Goal: Transaction & Acquisition: Purchase product/service

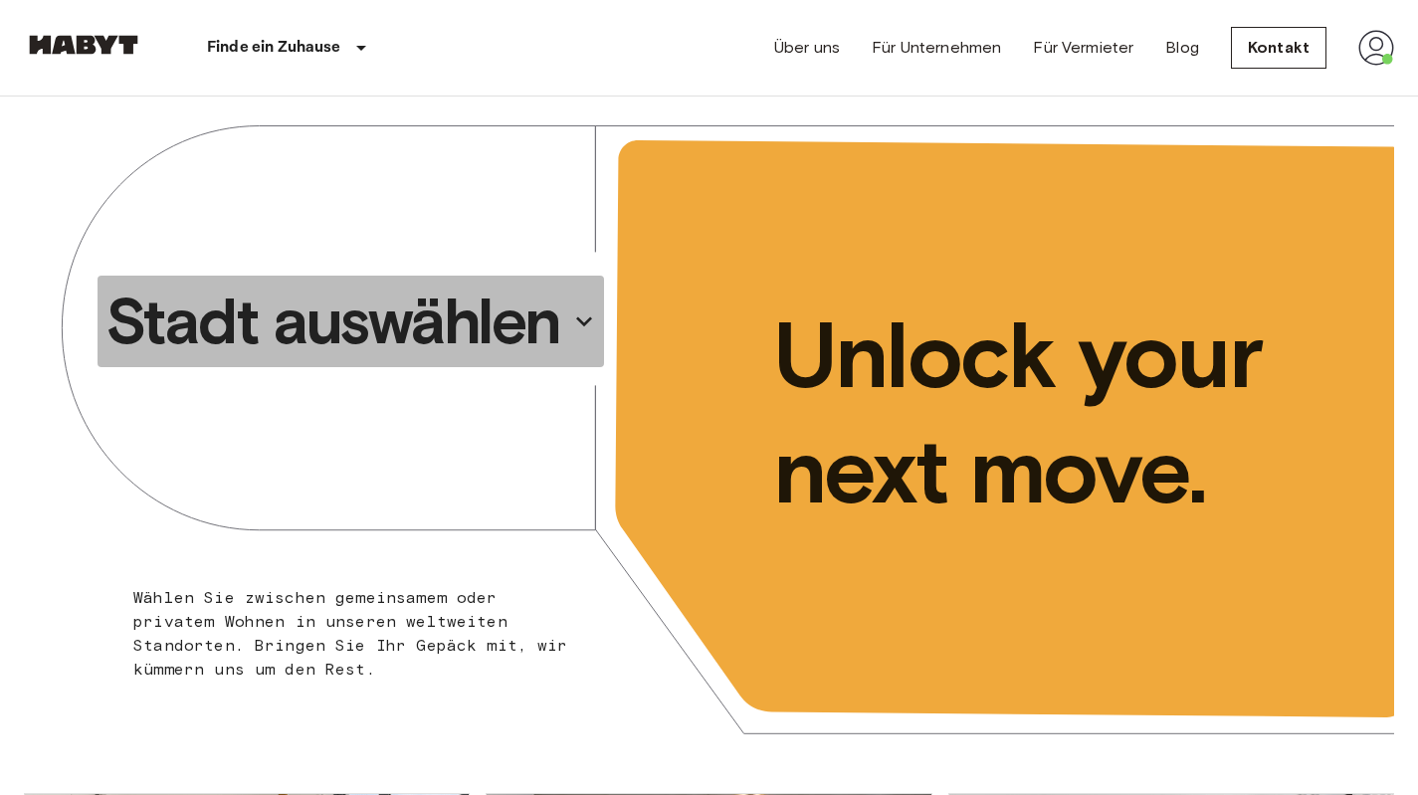
click at [549, 325] on p "Stadt auswählen" at bounding box center [332, 322] width 455 height 80
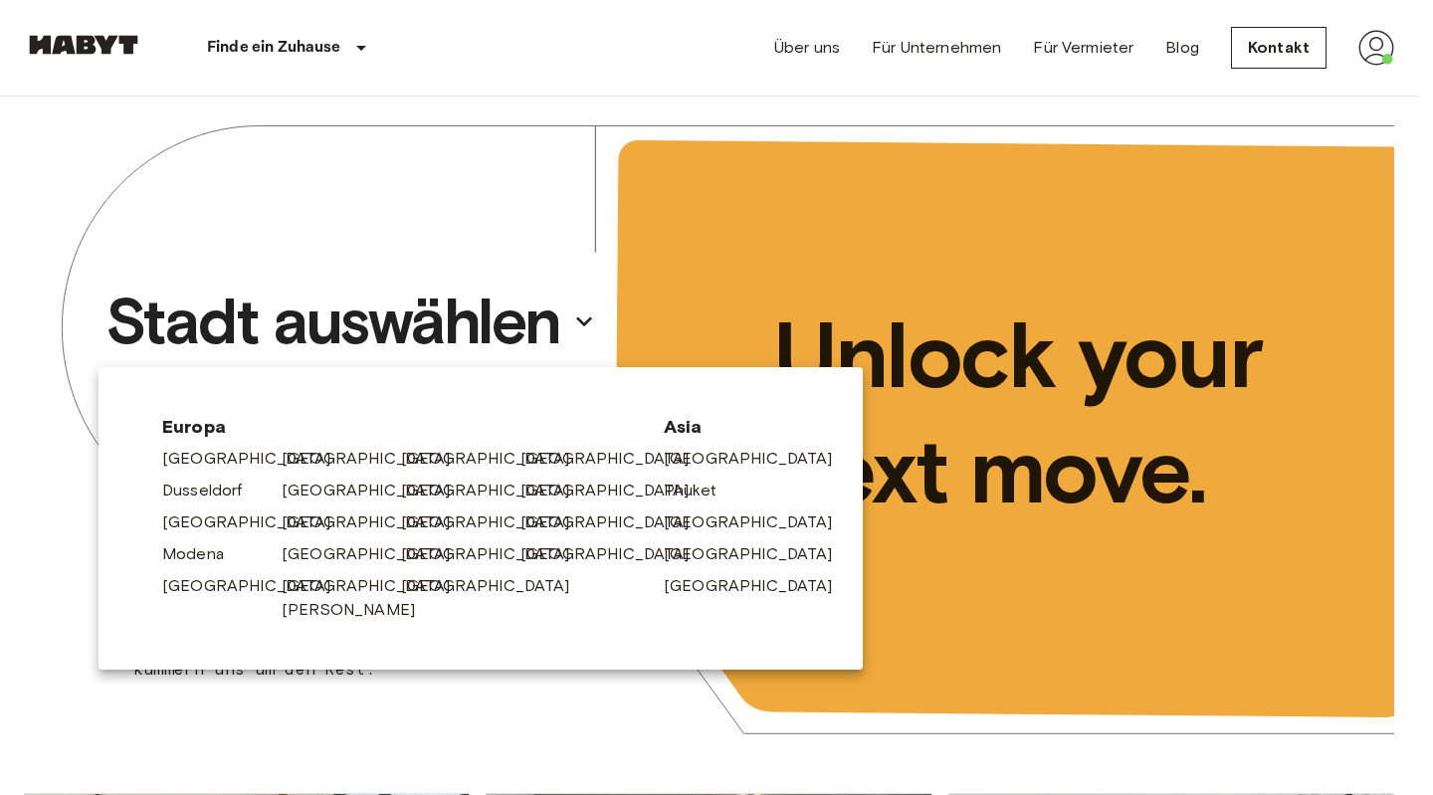
click at [455, 491] on icon at bounding box center [463, 491] width 16 height 16
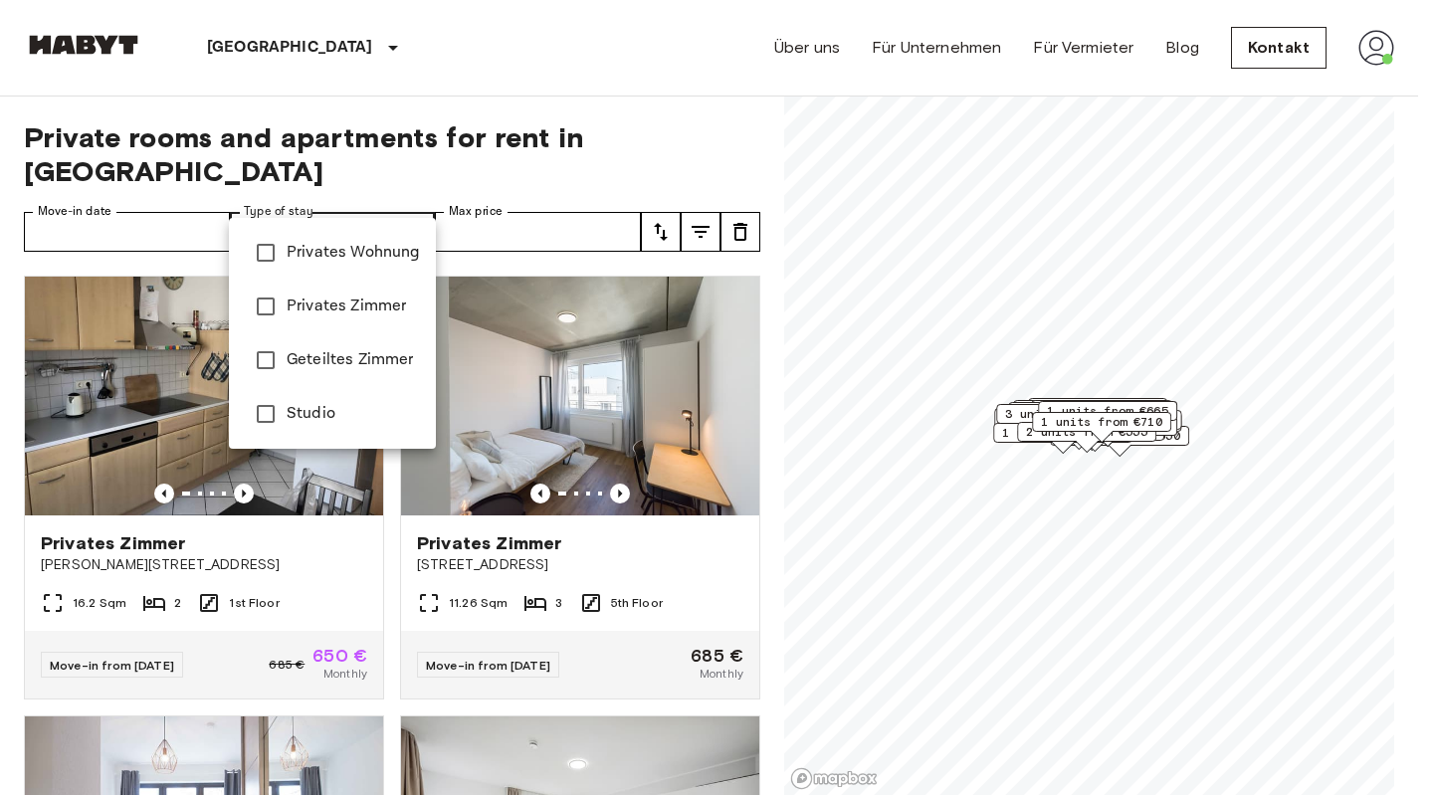
click at [354, 252] on span "Privates Wohnung" at bounding box center [353, 253] width 133 height 24
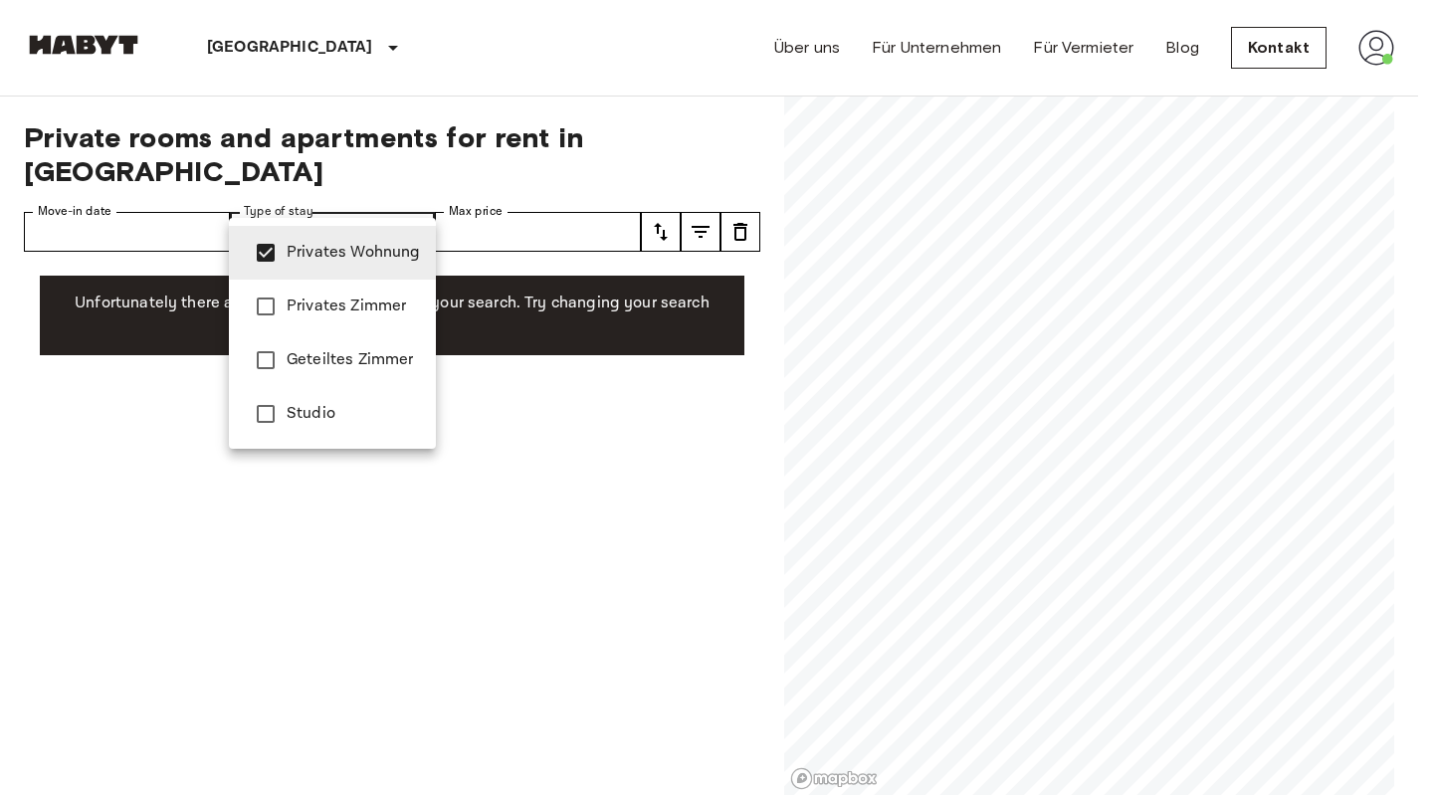
click at [325, 414] on span "Studio" at bounding box center [353, 414] width 133 height 24
type input "**********"
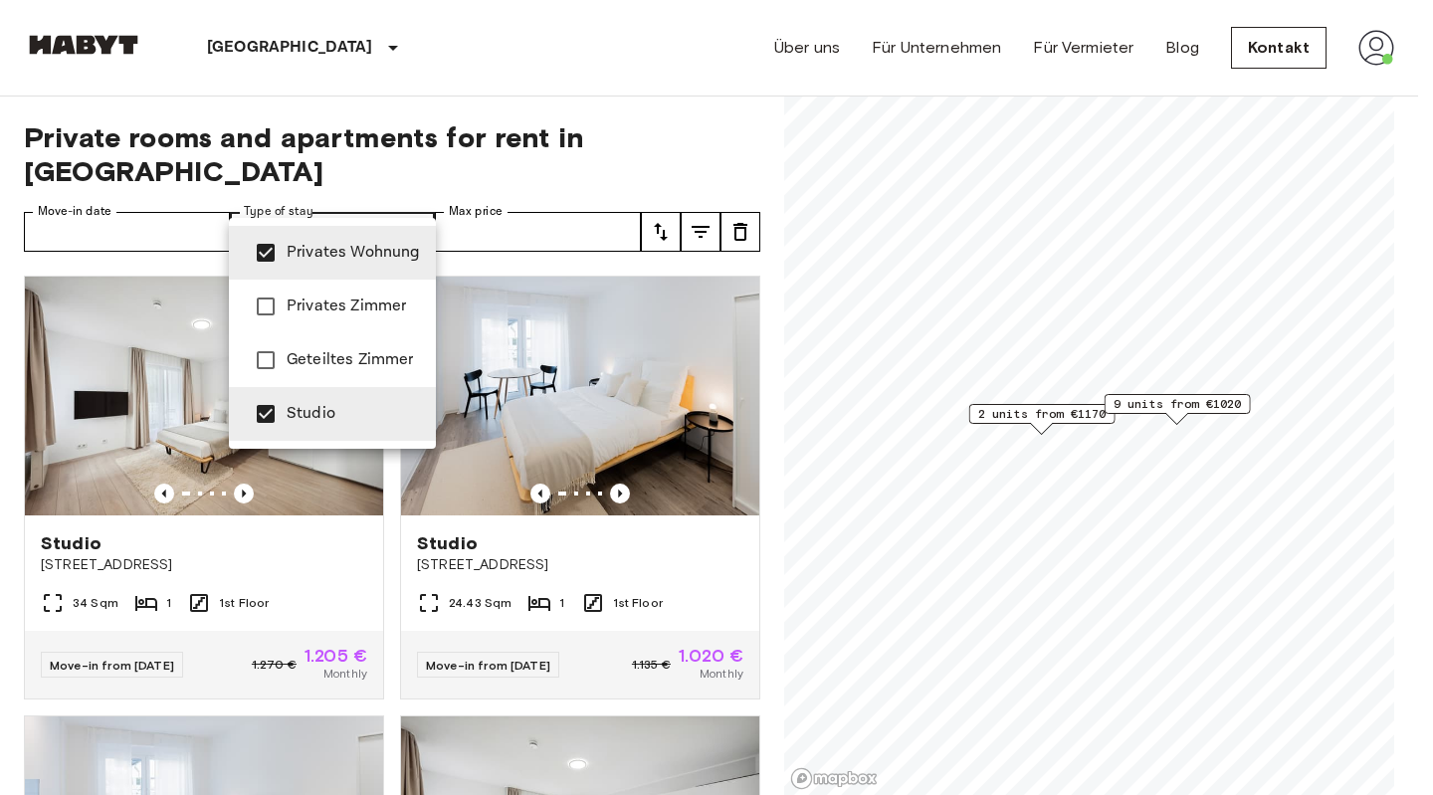
click at [586, 101] on div at bounding box center [716, 397] width 1433 height 795
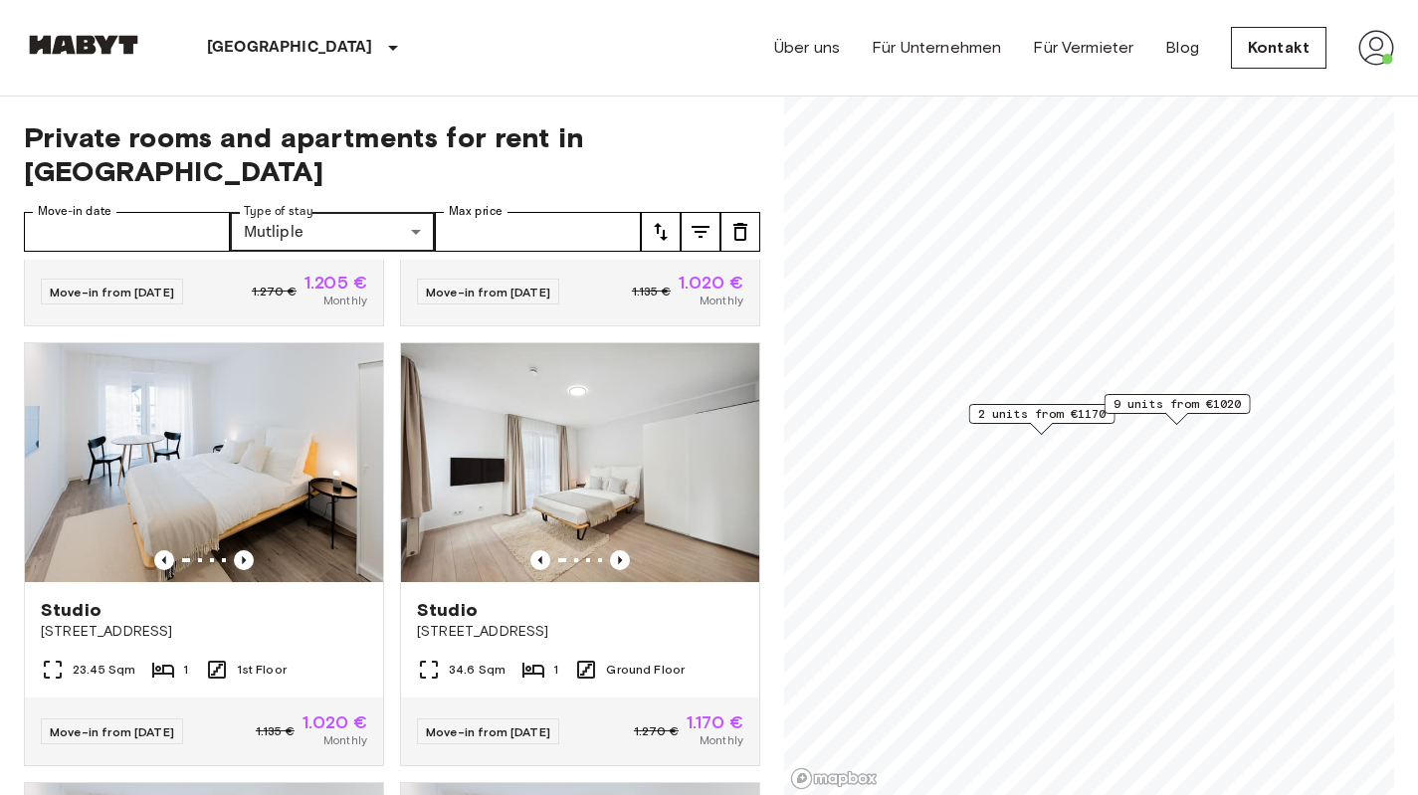
scroll to position [398, 0]
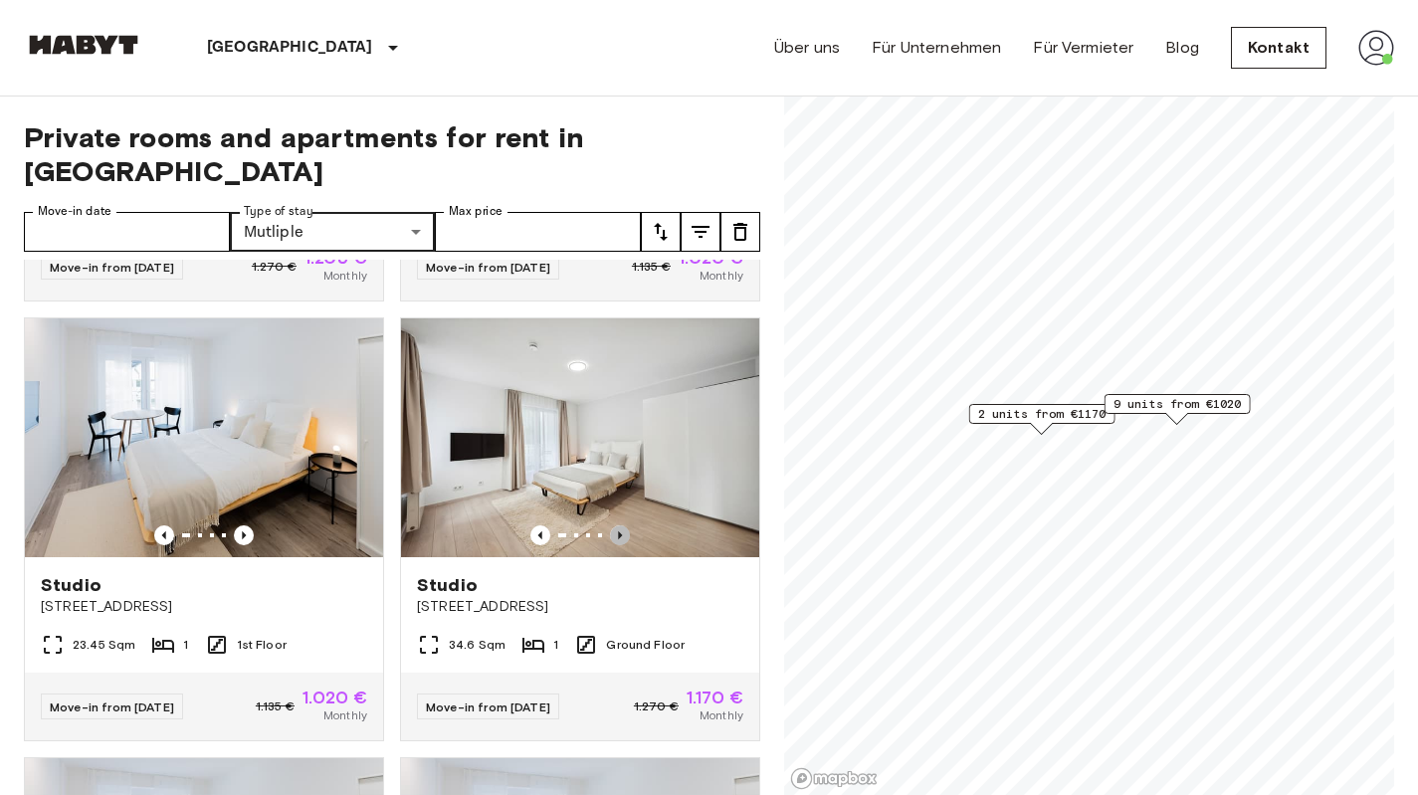
click at [610, 525] on icon "Previous image" at bounding box center [620, 535] width 20 height 20
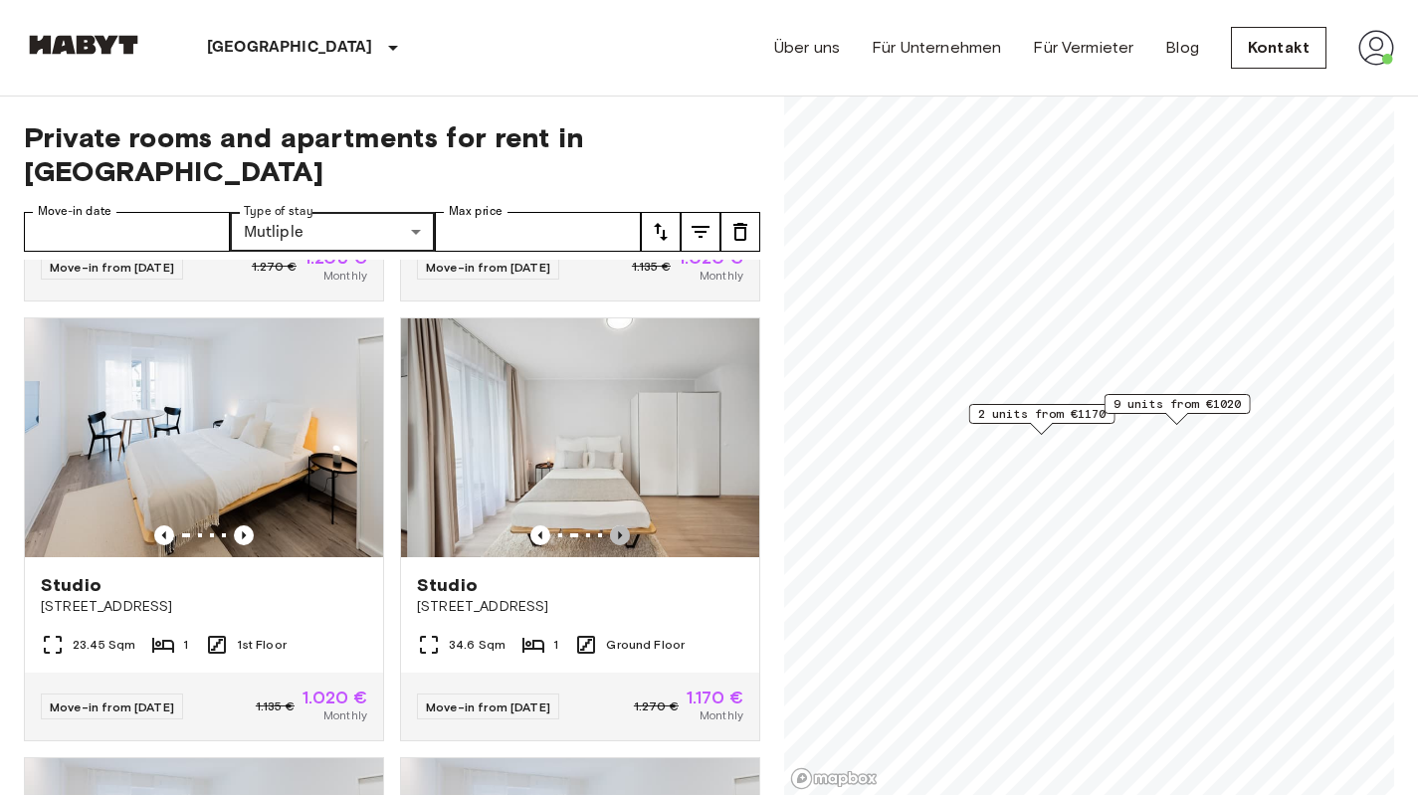
click at [610, 525] on icon "Previous image" at bounding box center [620, 535] width 20 height 20
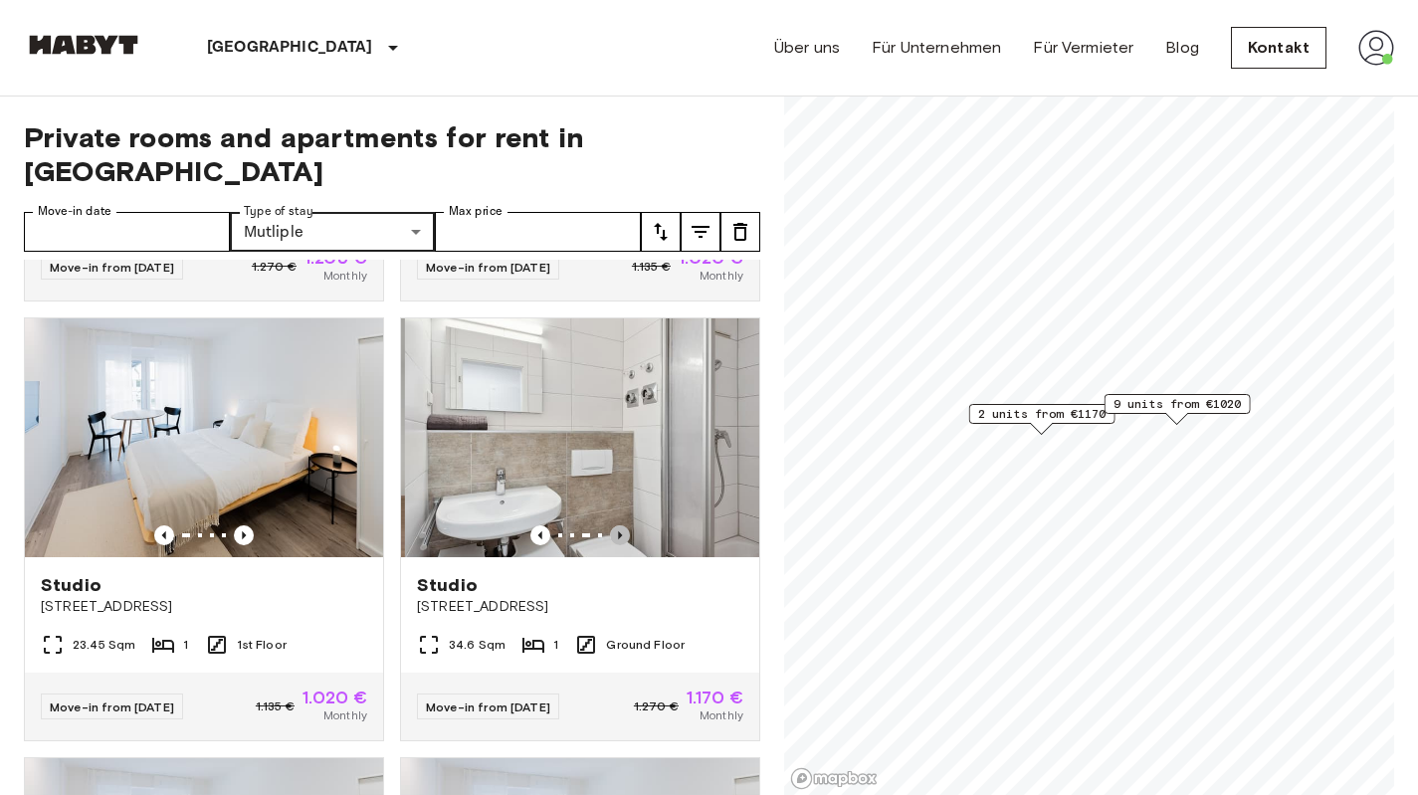
click at [610, 525] on icon "Previous image" at bounding box center [620, 535] width 20 height 20
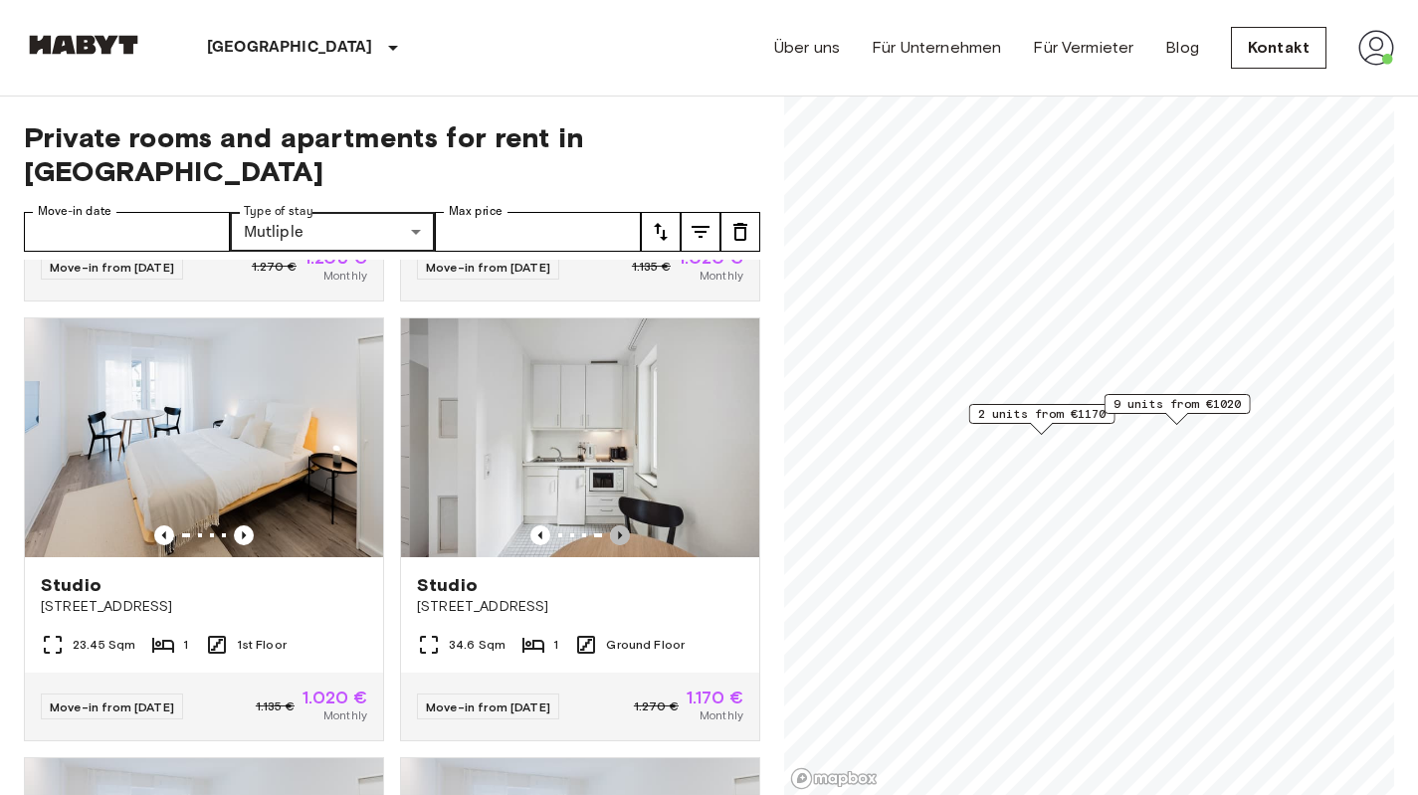
click at [610, 525] on icon "Previous image" at bounding box center [620, 535] width 20 height 20
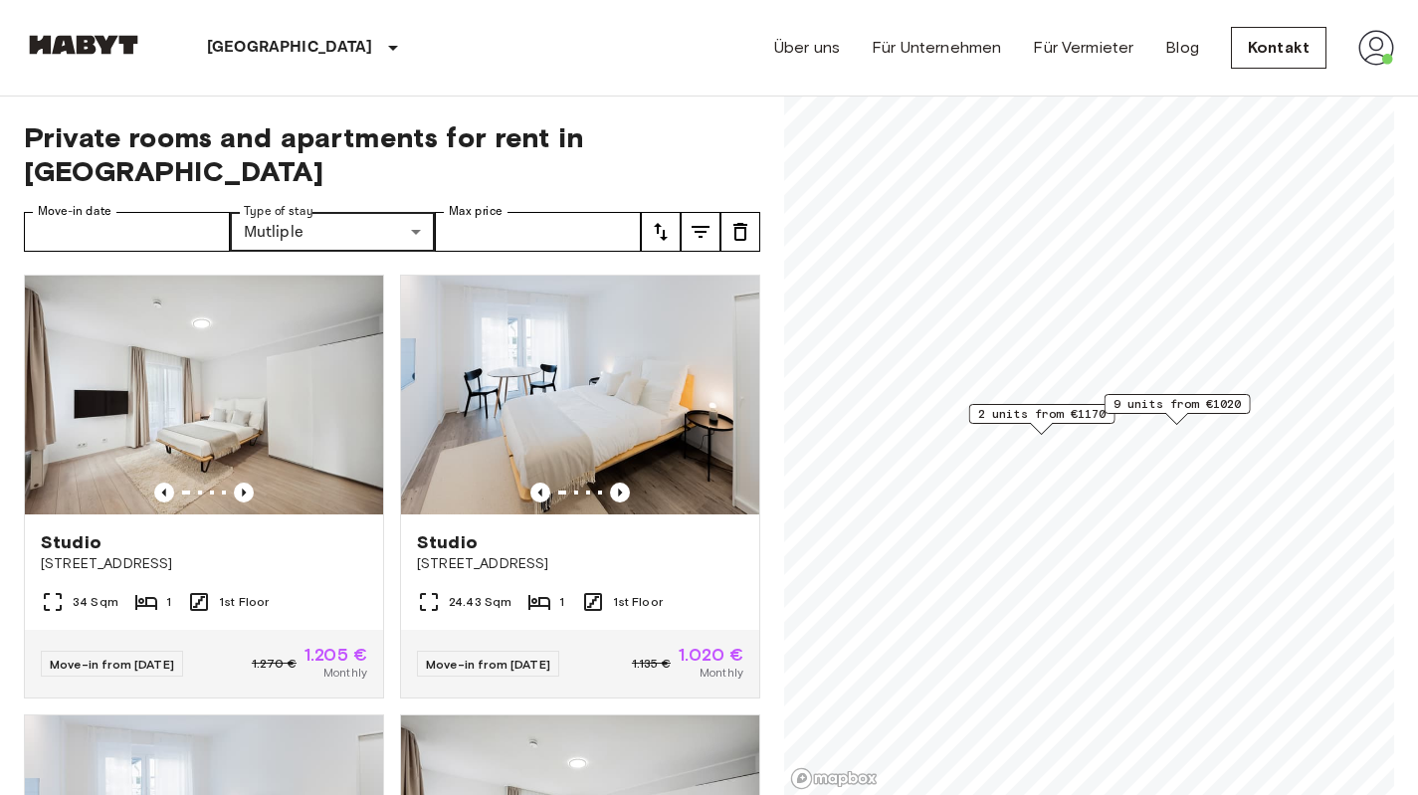
scroll to position [0, 0]
